Goal: Task Accomplishment & Management: Manage account settings

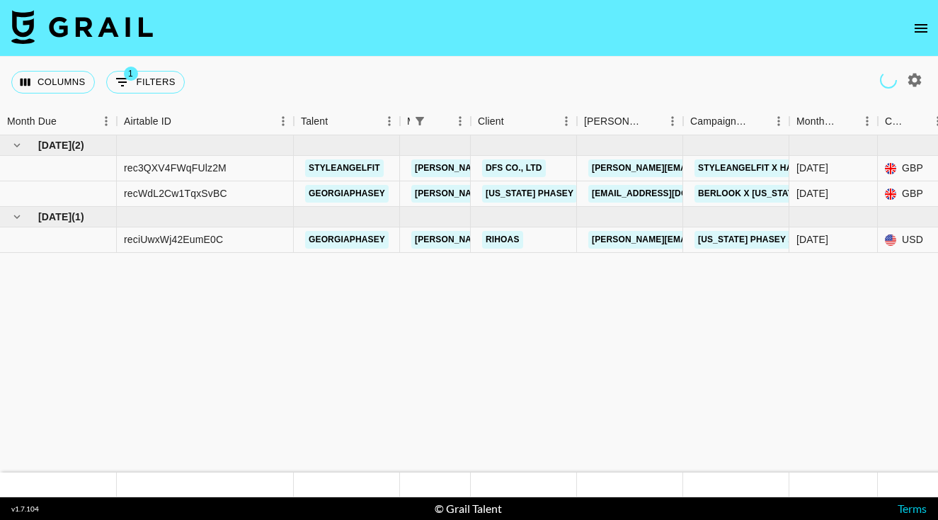
click at [913, 26] on button "open drawer" at bounding box center [921, 28] width 28 height 28
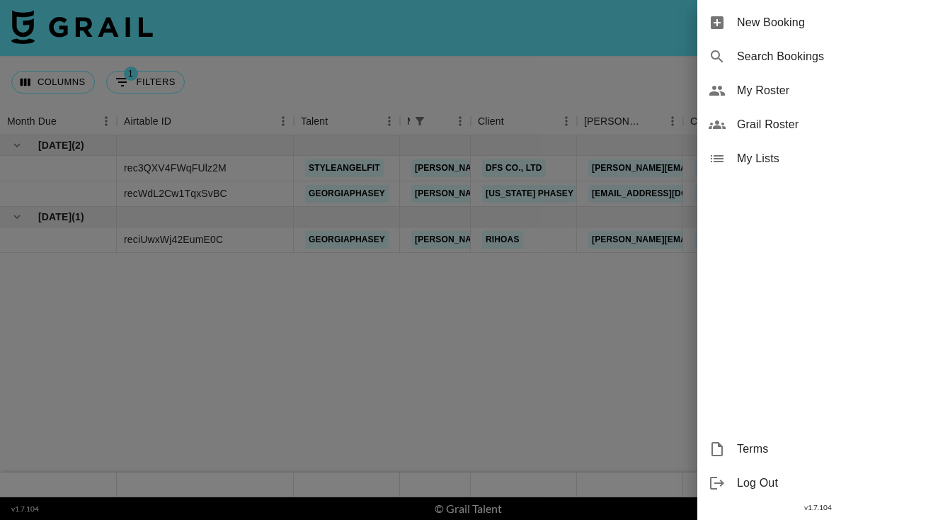
click at [773, 91] on span "My Roster" at bounding box center [832, 90] width 190 height 17
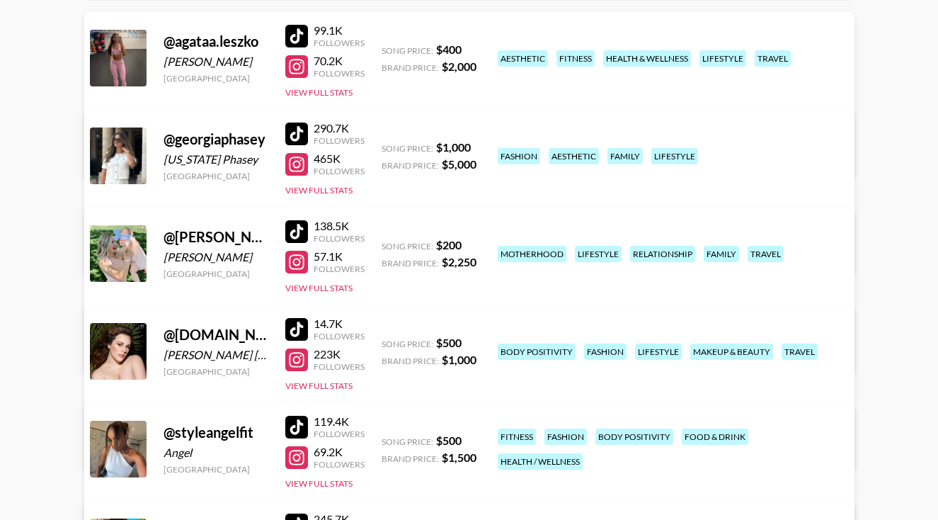
scroll to position [373, 0]
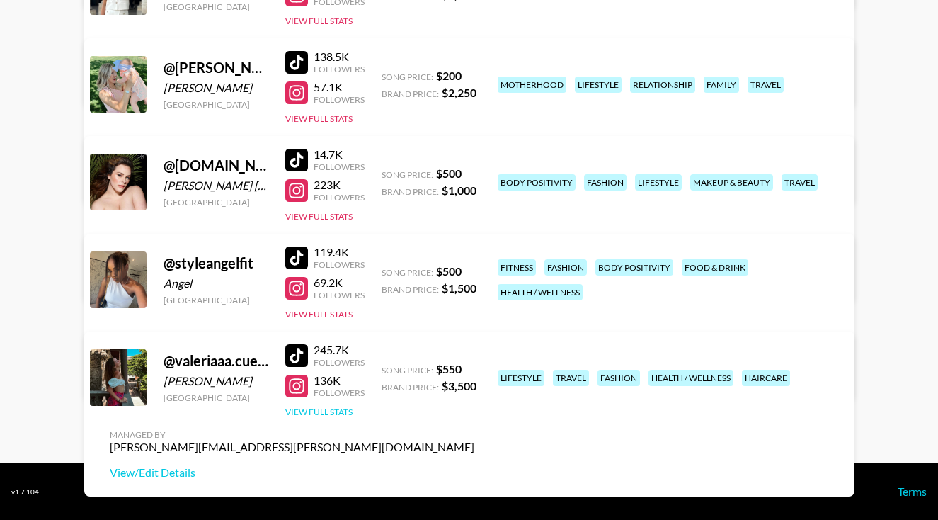
click at [329, 409] on button "View Full Stats" at bounding box center [318, 412] width 67 height 11
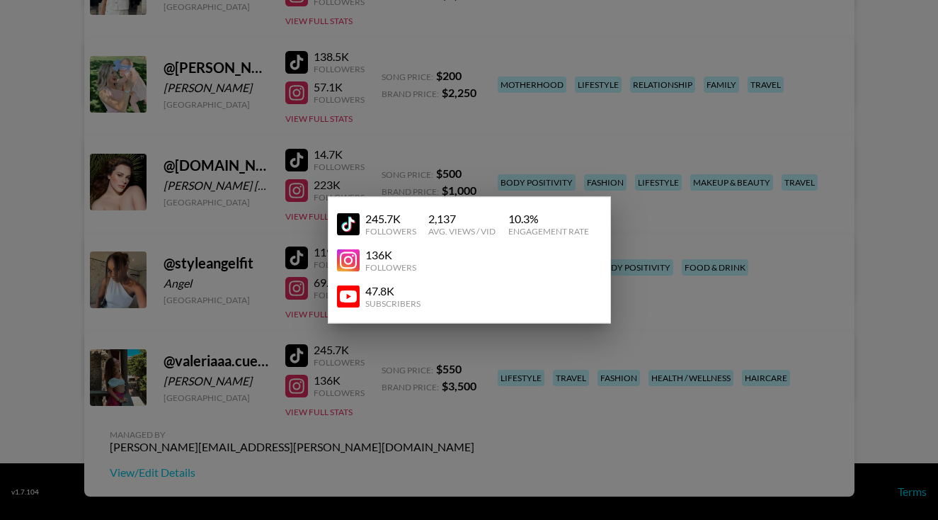
click at [431, 398] on div at bounding box center [469, 260] width 938 height 520
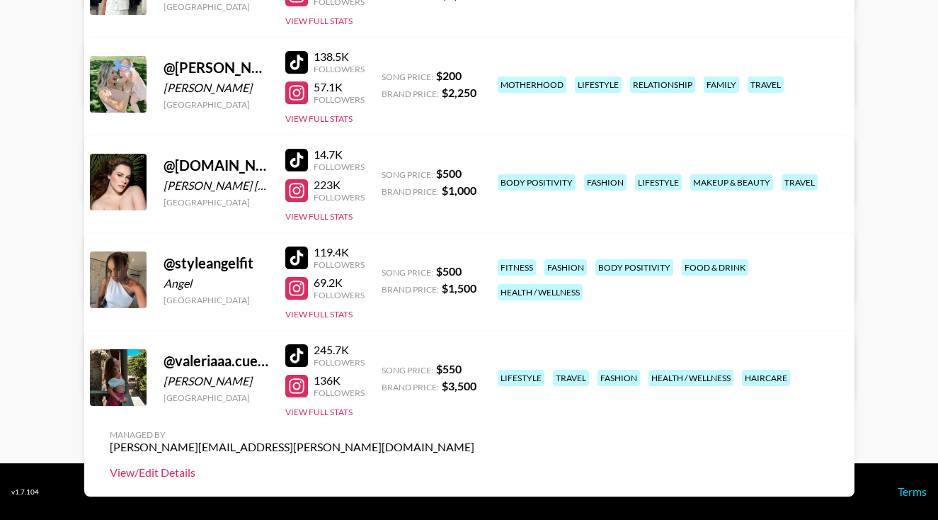
click at [475, 465] on link "View/Edit Details" at bounding box center [292, 472] width 365 height 14
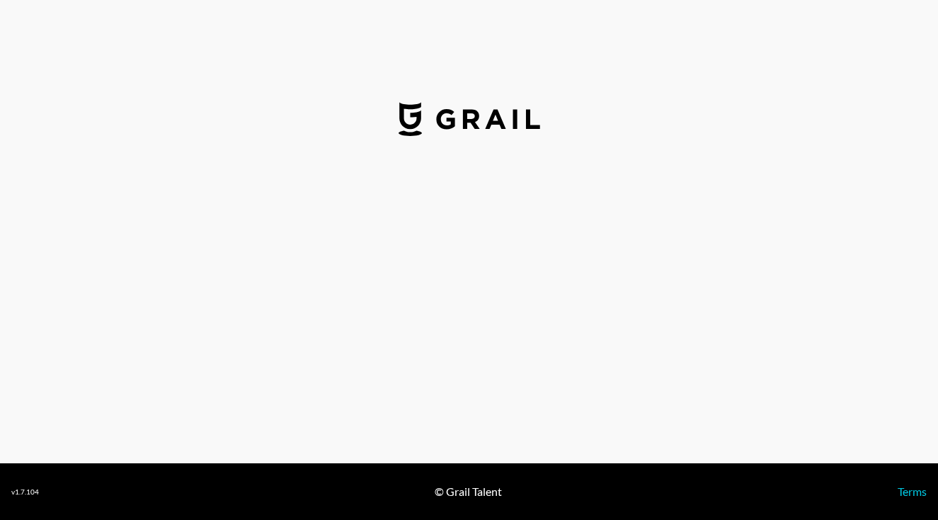
select select "USD"
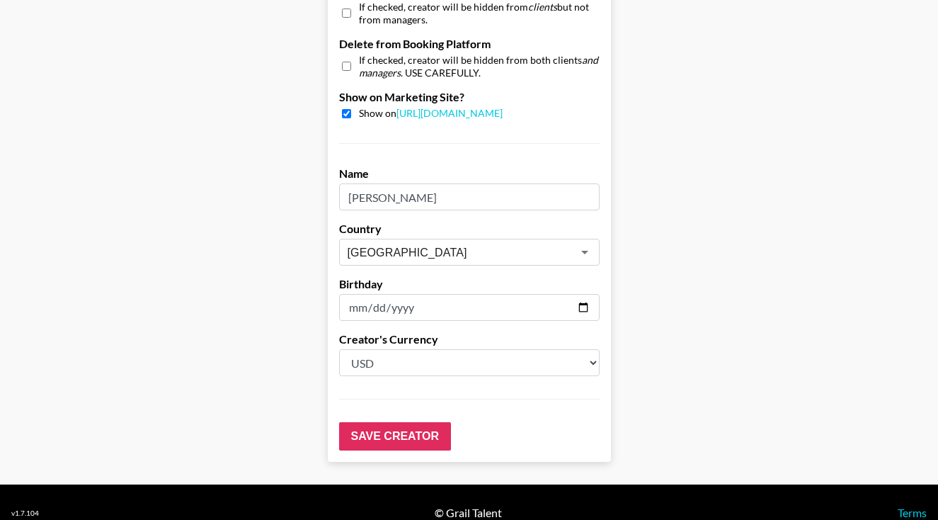
scroll to position [1399, 0]
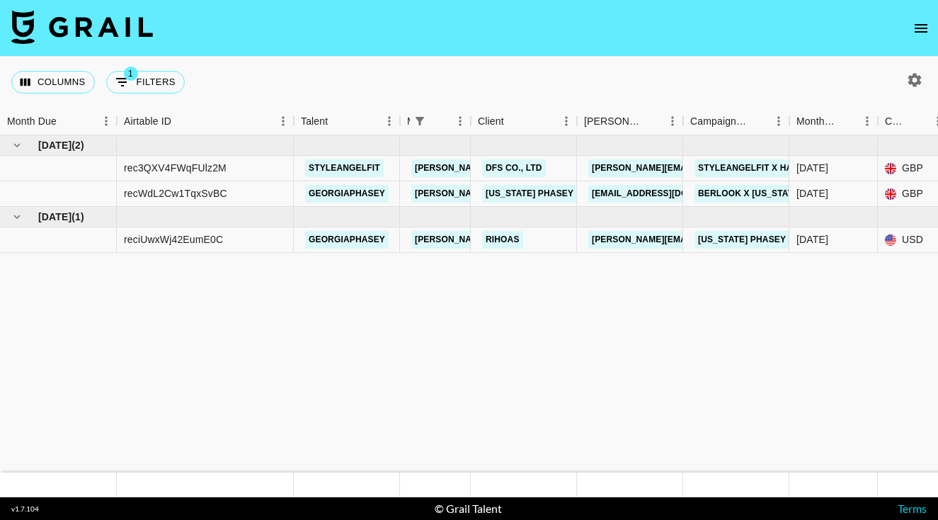
click at [915, 28] on icon "open drawer" at bounding box center [921, 28] width 13 height 8
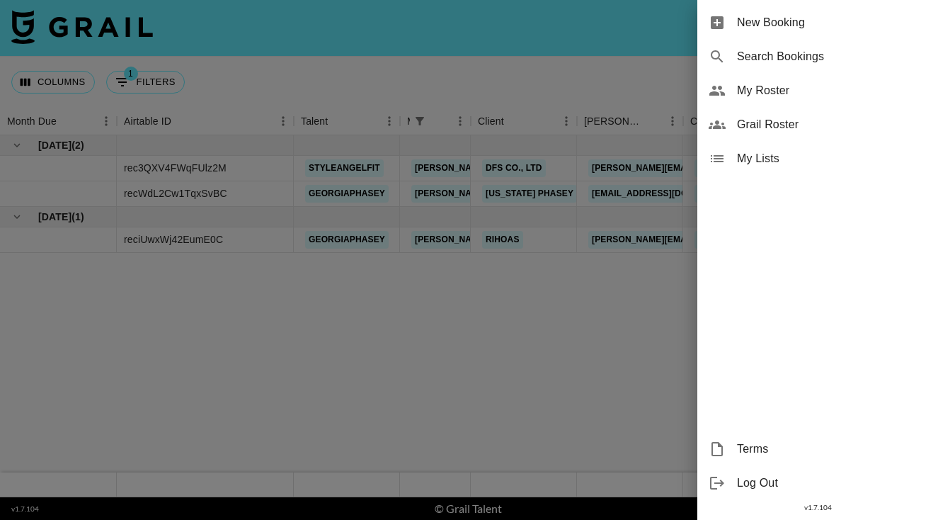
click at [771, 96] on span "My Roster" at bounding box center [832, 90] width 190 height 17
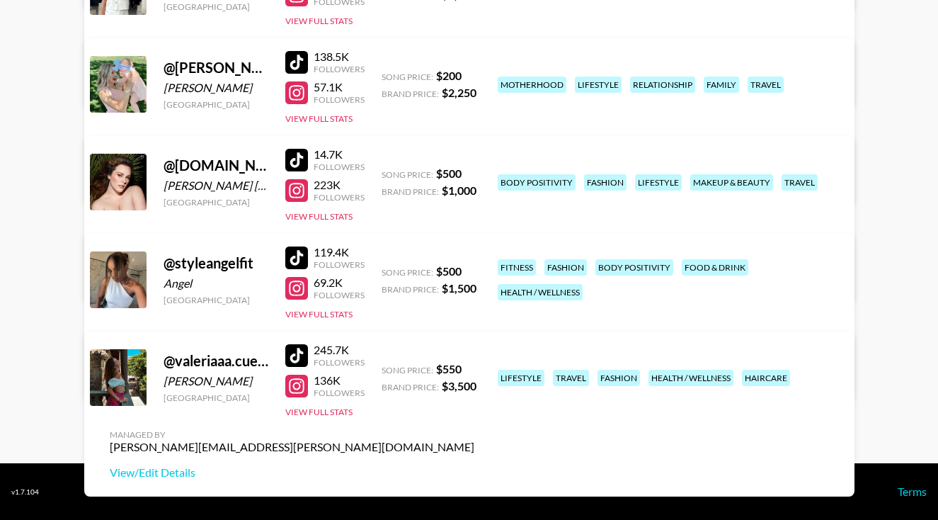
scroll to position [373, 0]
click at [326, 413] on button "View Full Stats" at bounding box center [318, 412] width 67 height 11
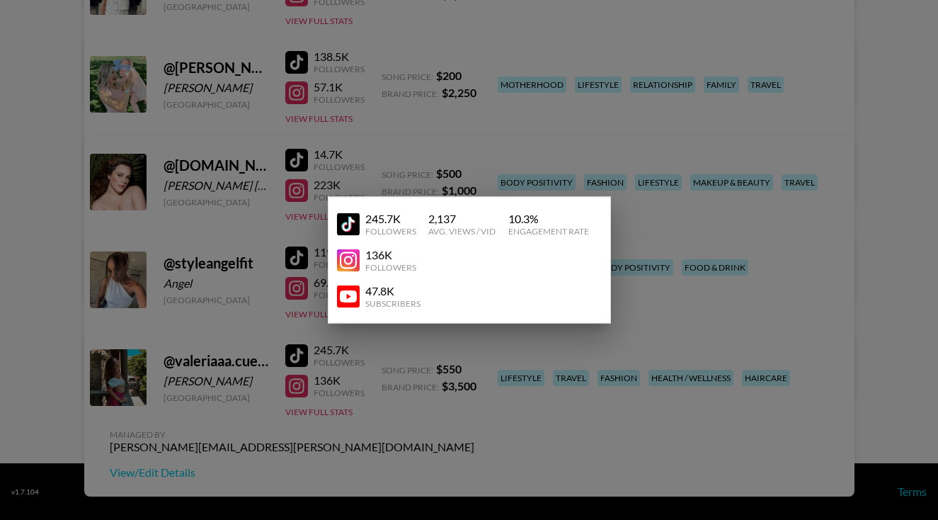
click at [666, 390] on div at bounding box center [469, 260] width 938 height 520
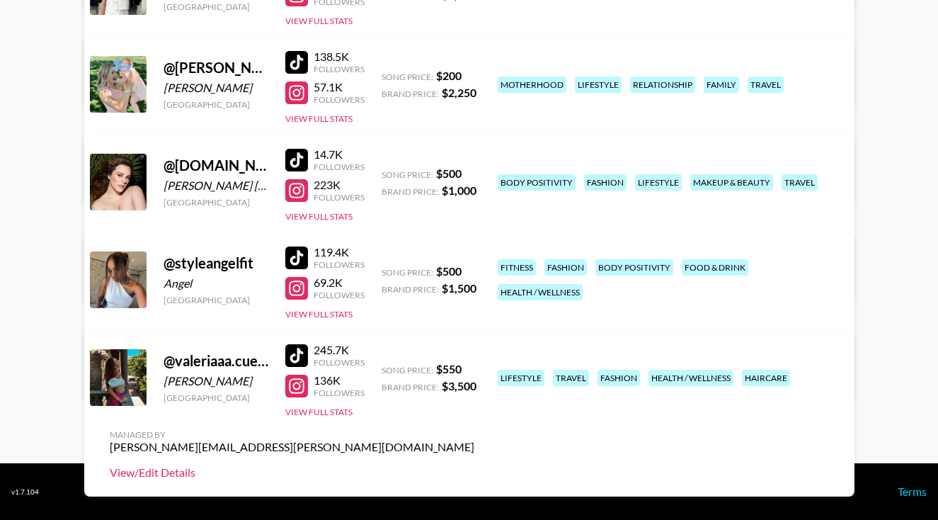
click at [475, 465] on link "View/Edit Details" at bounding box center [292, 472] width 365 height 14
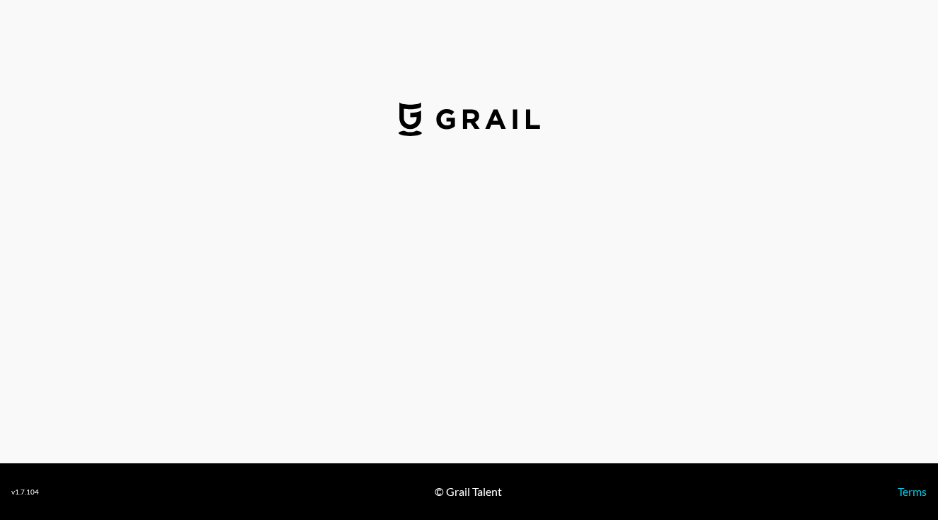
select select "USD"
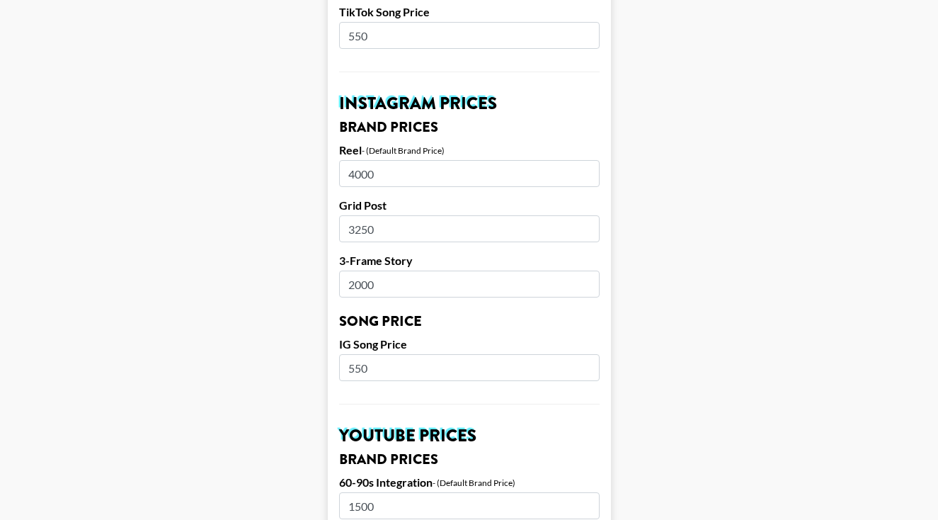
scroll to position [629, 0]
